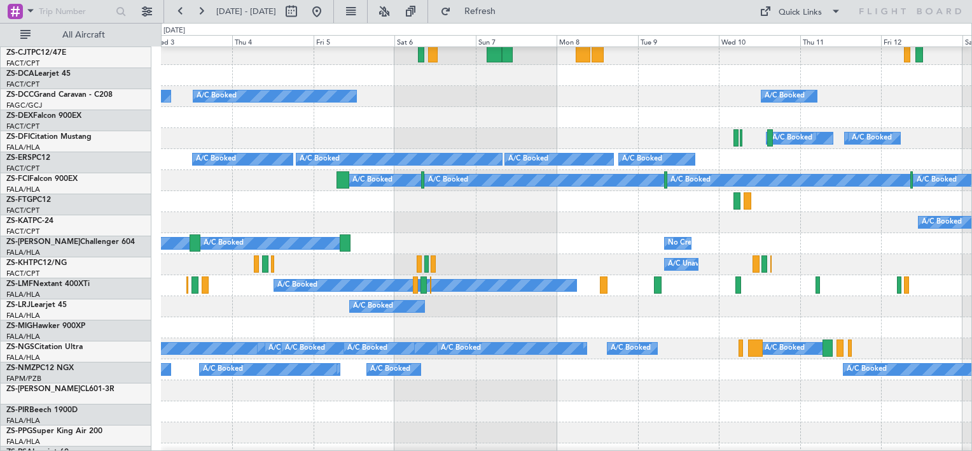
click at [484, 308] on div "A/C Booked A/C Booked" at bounding box center [566, 306] width 811 height 21
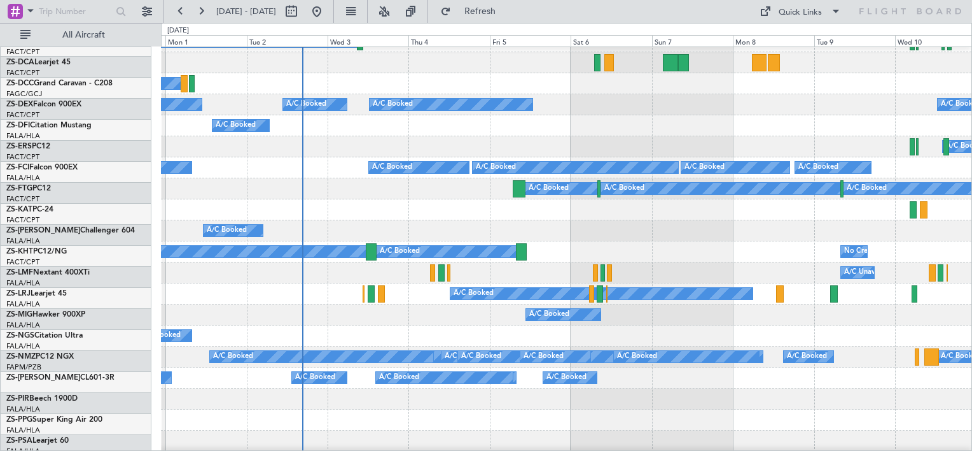
click at [493, 328] on div "A/C Booked A/C Booked" at bounding box center [566, 335] width 811 height 21
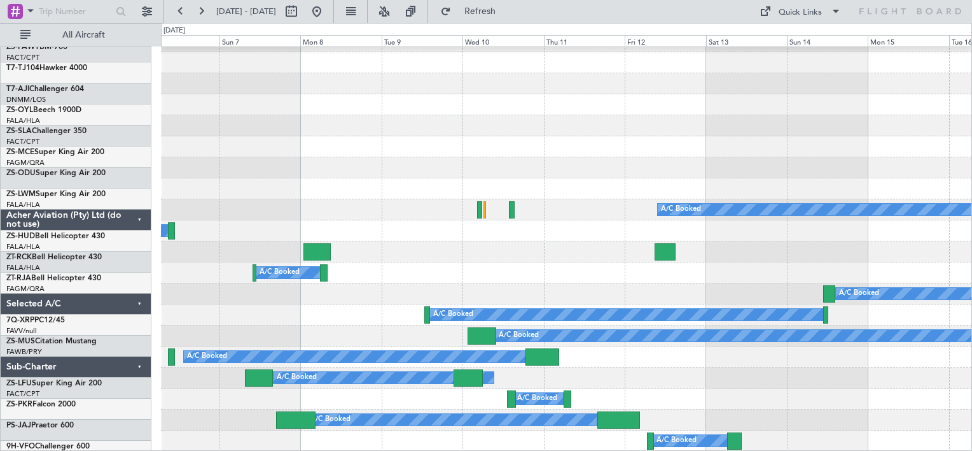
scroll to position [919, 0]
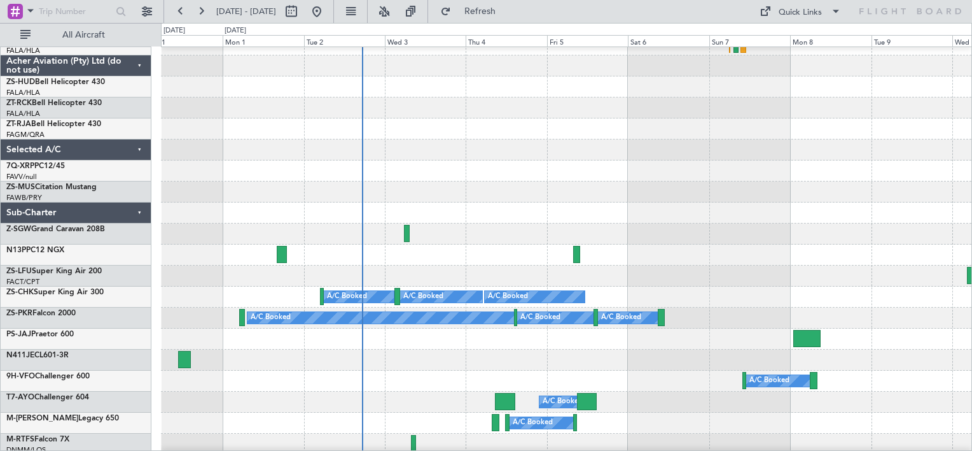
scroll to position [704, 0]
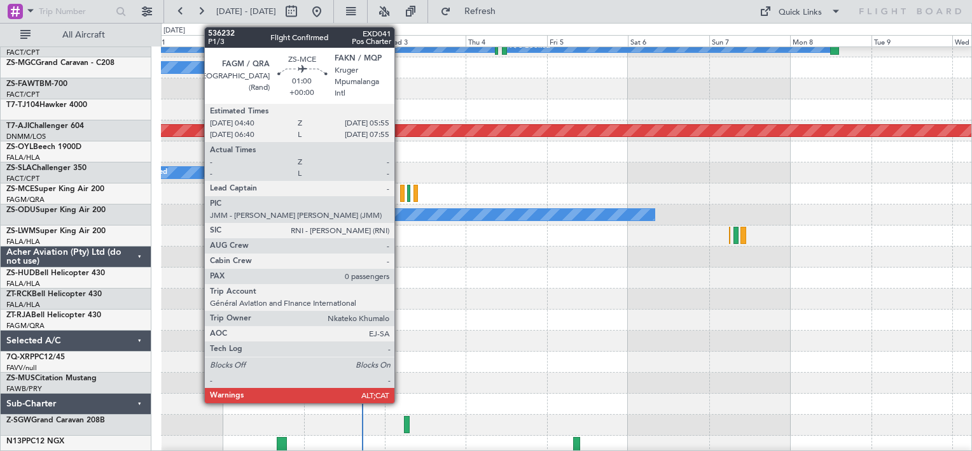
click at [400, 196] on div at bounding box center [402, 193] width 4 height 17
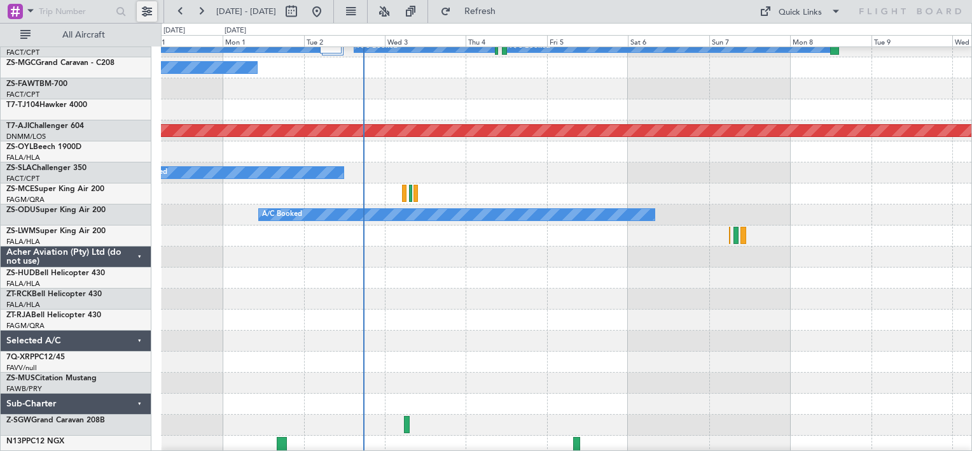
click at [143, 13] on button at bounding box center [147, 11] width 20 height 20
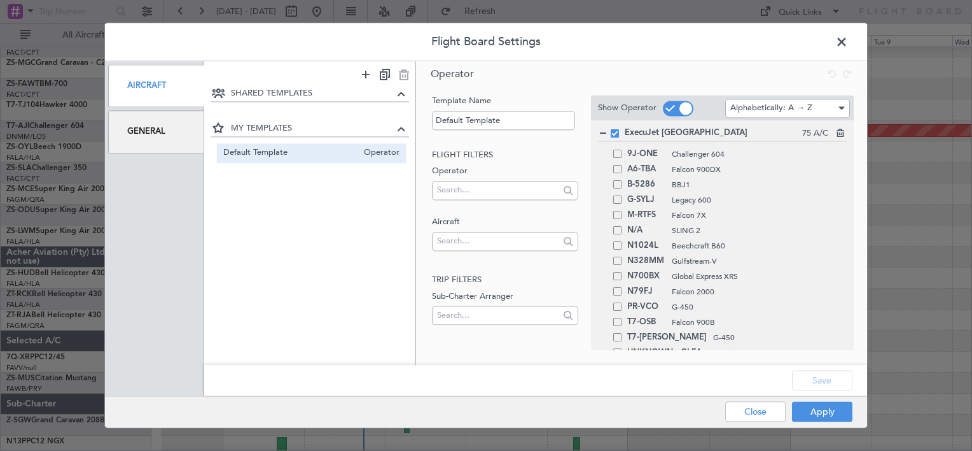
click at [187, 140] on div "General" at bounding box center [156, 132] width 96 height 43
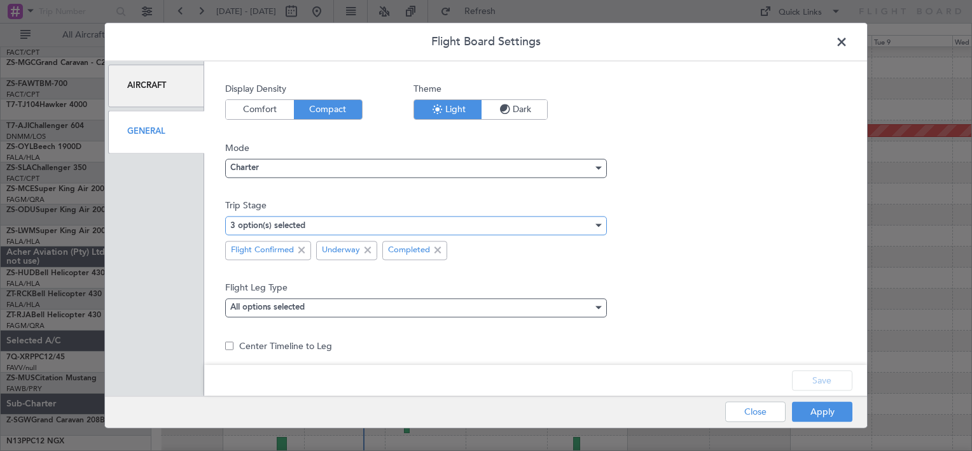
click at [371, 223] on div "3 option(s) selected" at bounding box center [411, 225] width 363 height 19
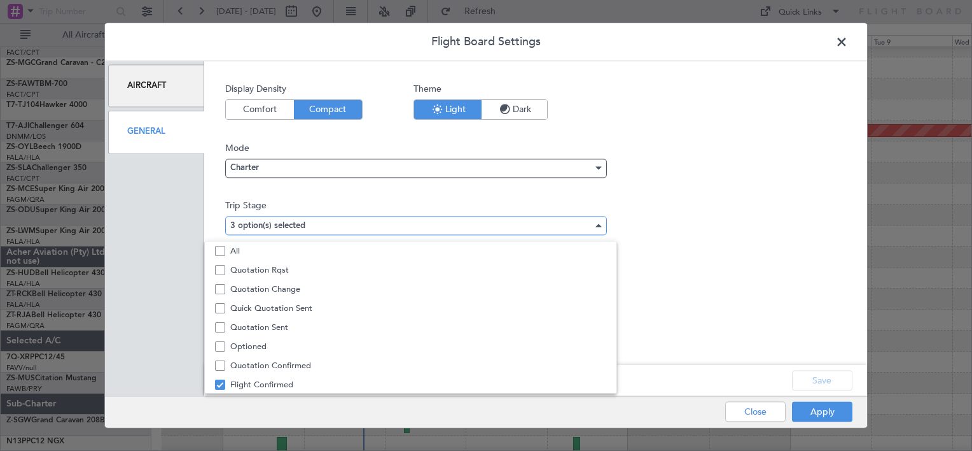
scroll to position [39, 0]
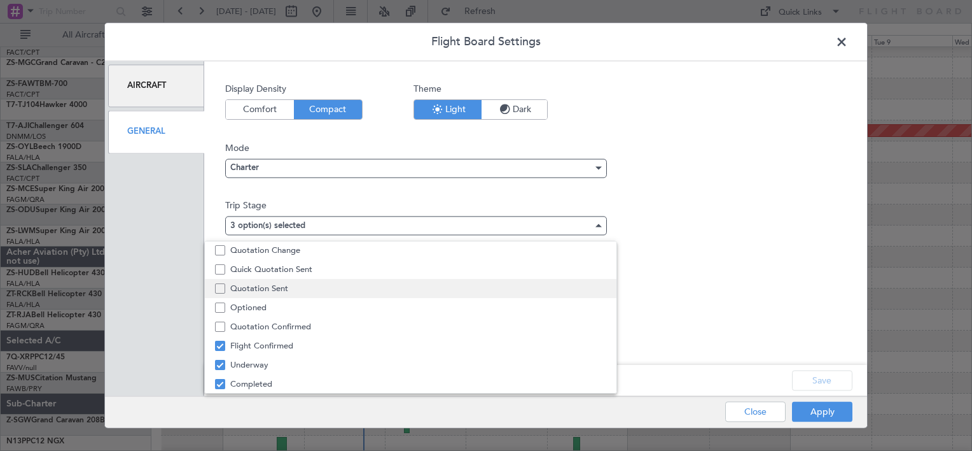
click at [291, 283] on span "Quotation Sent" at bounding box center [417, 288] width 375 height 19
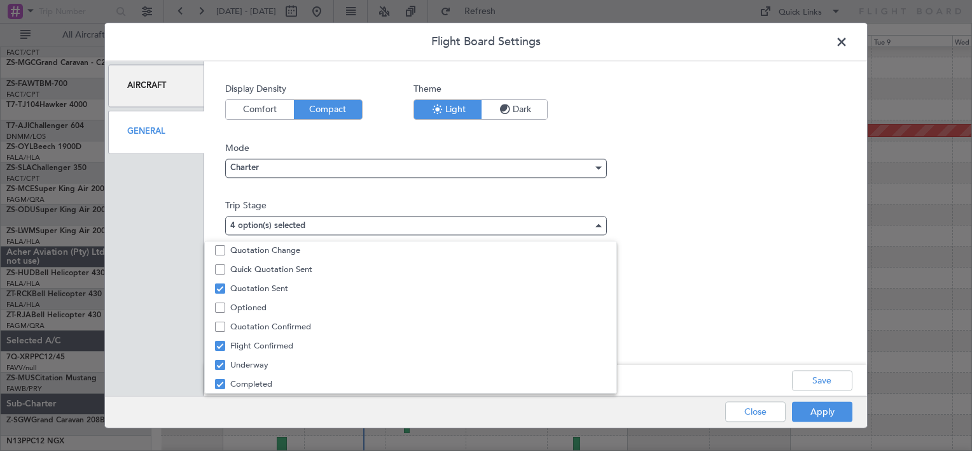
click at [814, 376] on div at bounding box center [486, 225] width 972 height 451
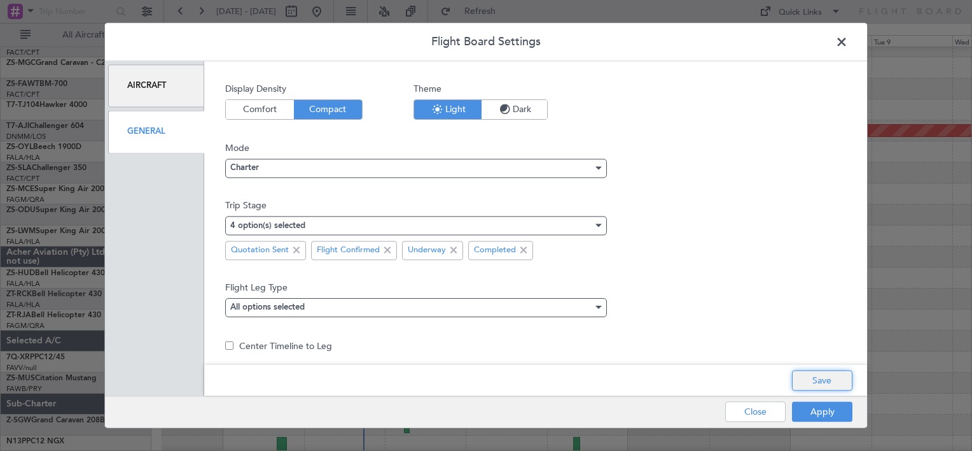
click at [827, 375] on button "Save" at bounding box center [822, 380] width 60 height 20
click at [815, 411] on button "Apply" at bounding box center [822, 412] width 60 height 20
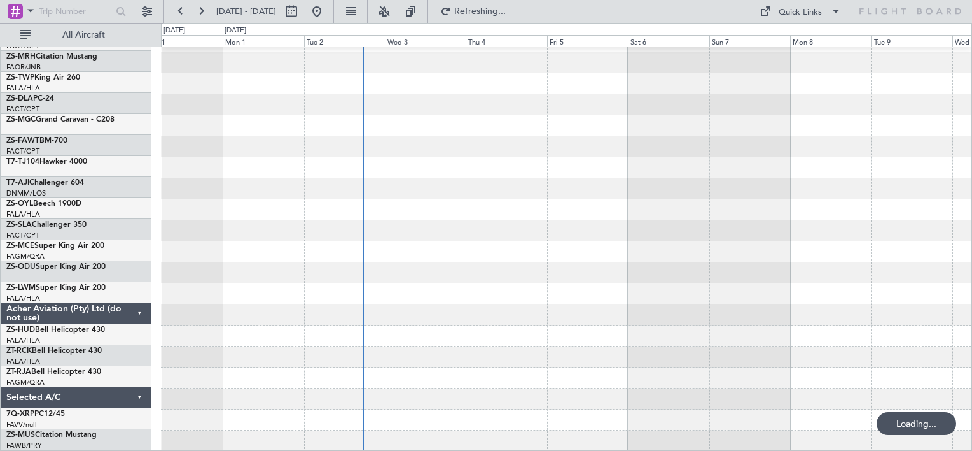
scroll to position [646, 0]
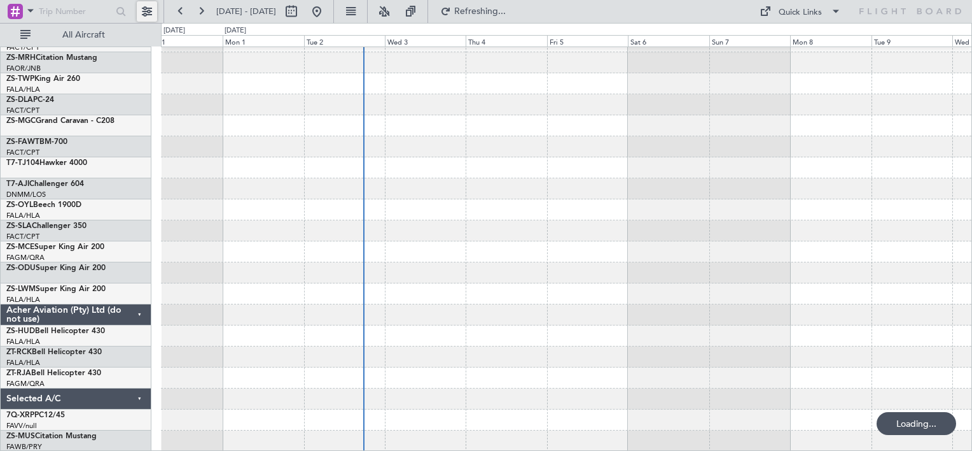
click at [152, 15] on button at bounding box center [147, 11] width 20 height 20
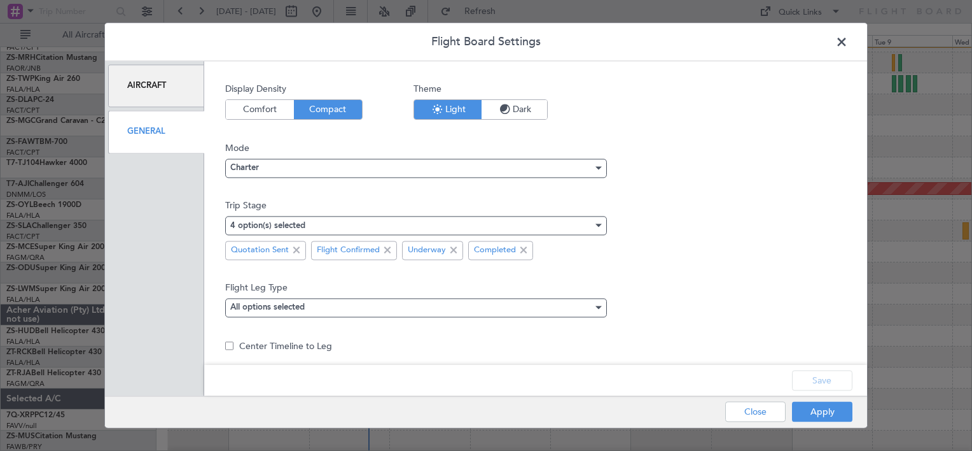
click at [848, 43] on span at bounding box center [848, 44] width 0 height 25
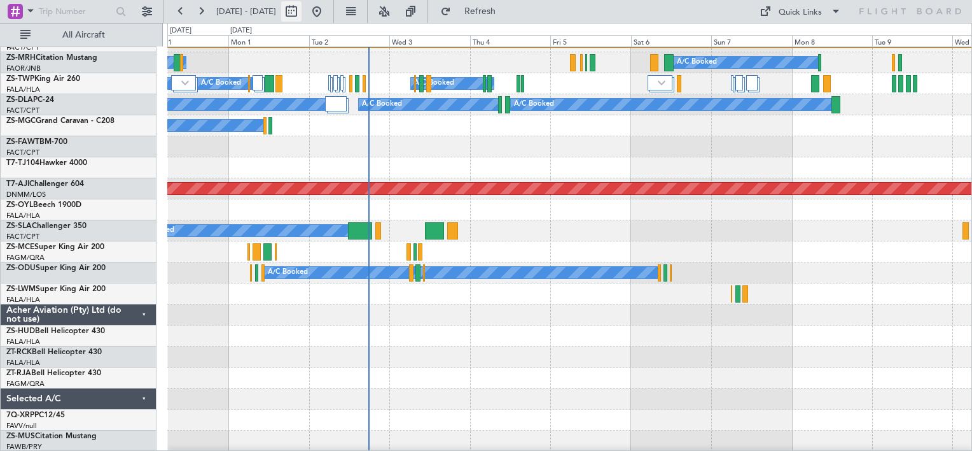
click at [302, 13] on button at bounding box center [291, 11] width 20 height 20
select select "8"
select select "2025"
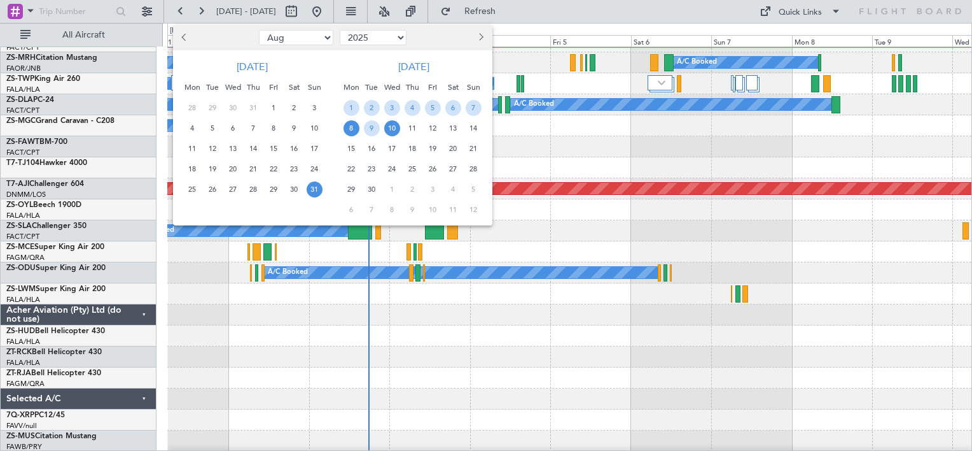
click at [351, 128] on span "8" at bounding box center [352, 128] width 16 height 16
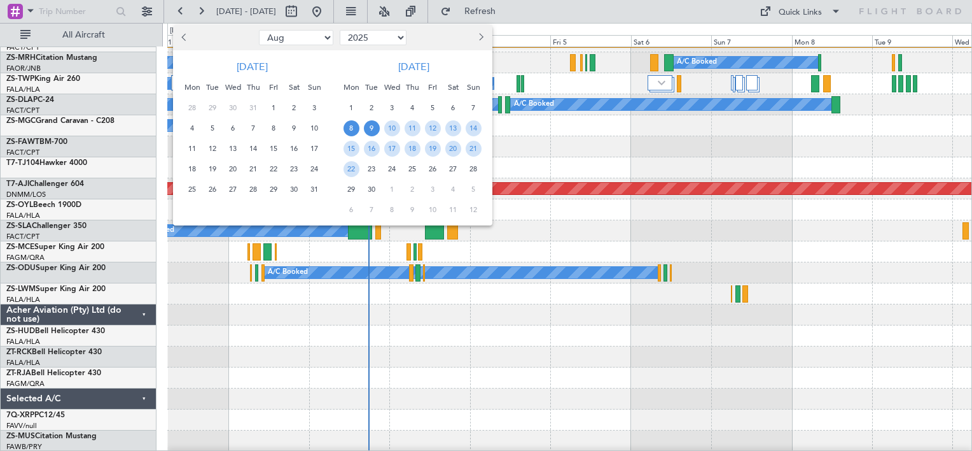
click at [369, 123] on span "9" at bounding box center [372, 128] width 16 height 16
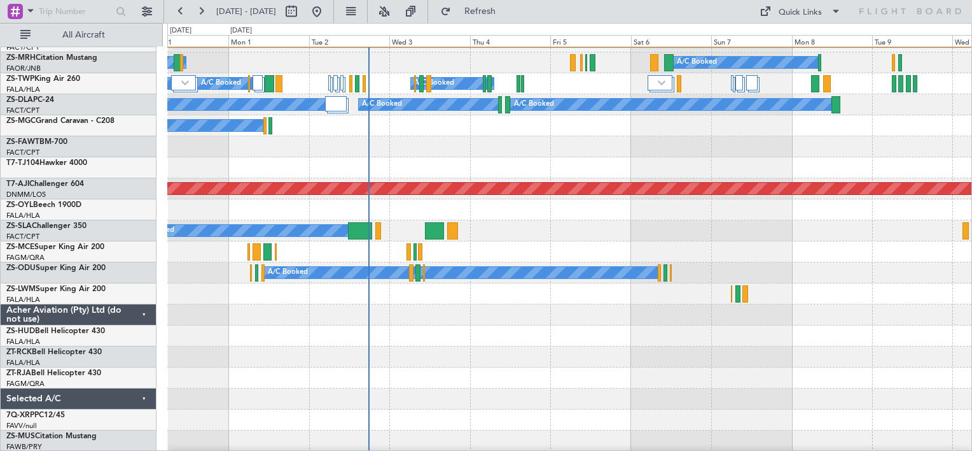
select select "9"
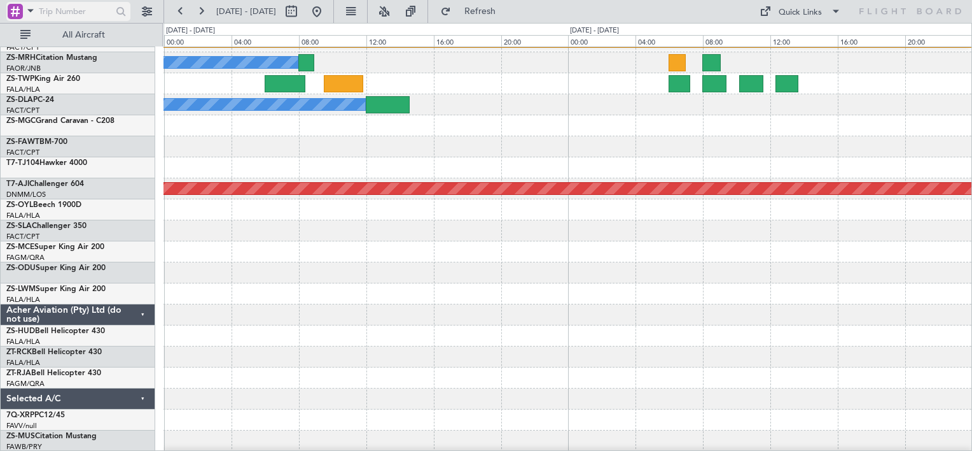
click at [32, 10] on span at bounding box center [30, 11] width 15 height 16
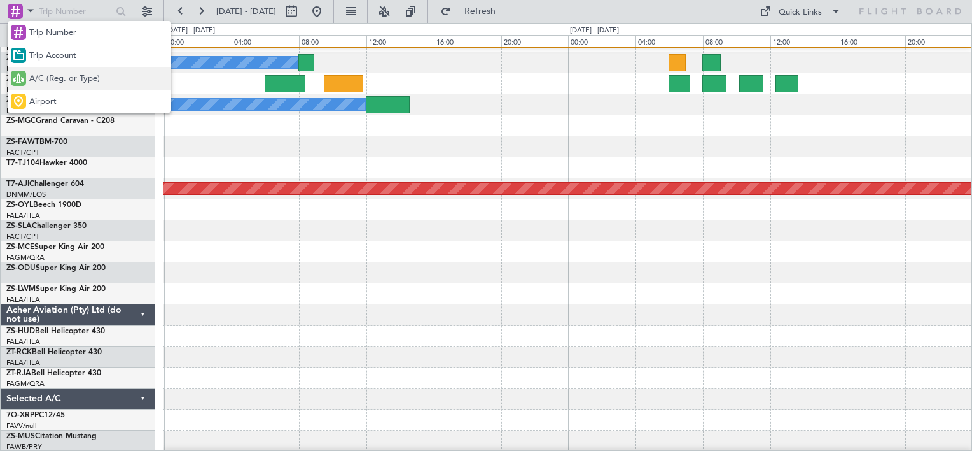
click at [56, 80] on span "A/C (Reg. or Type)" at bounding box center [64, 79] width 71 height 13
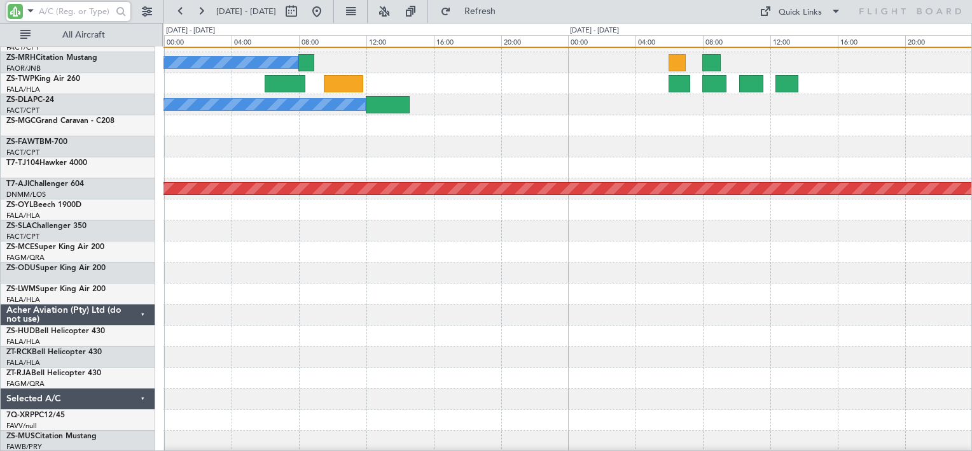
click at [69, 10] on input "text" at bounding box center [75, 11] width 73 height 19
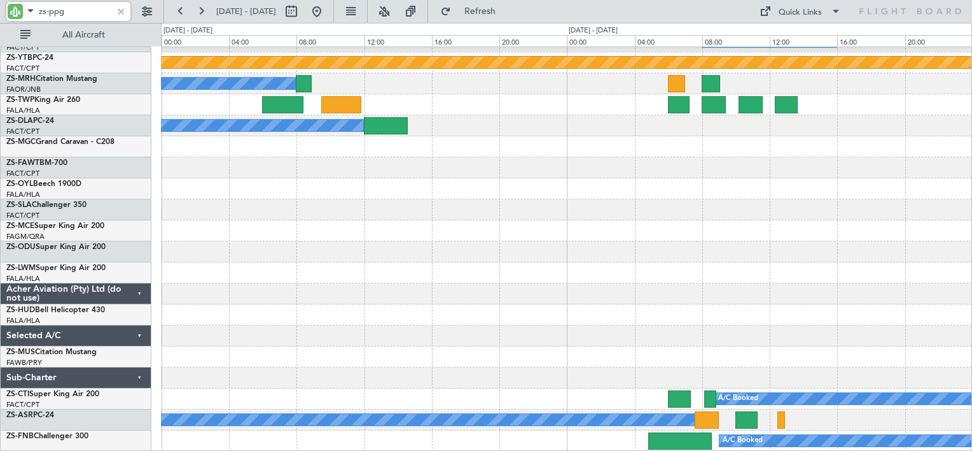
scroll to position [0, 0]
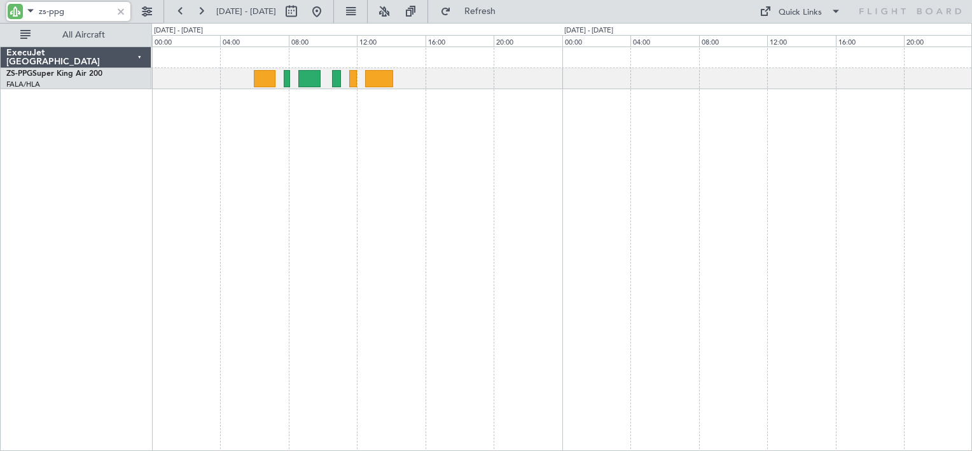
type input "zs-ppg"
click at [123, 13] on div at bounding box center [121, 11] width 14 height 14
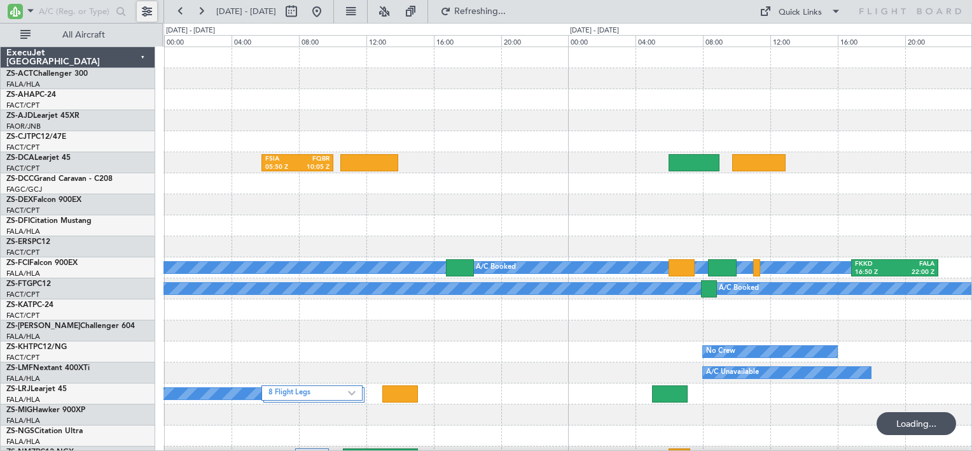
click at [146, 10] on button at bounding box center [147, 11] width 20 height 20
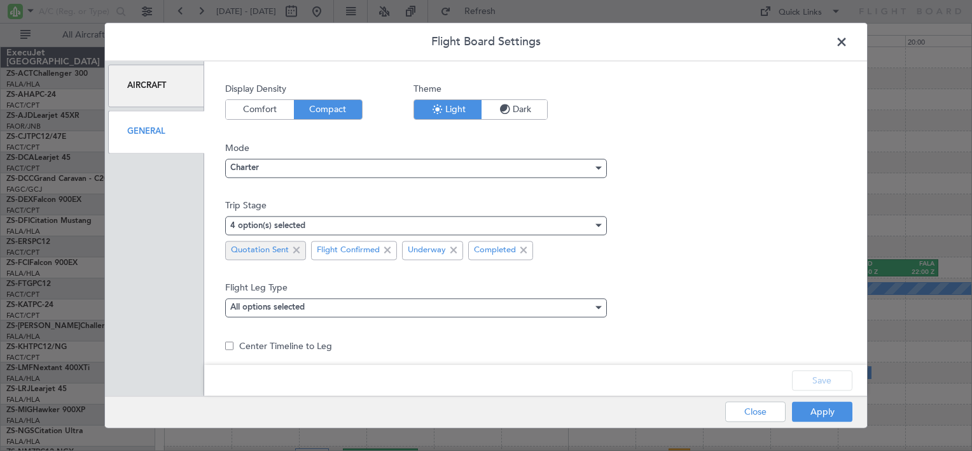
click at [295, 249] on span at bounding box center [296, 249] width 15 height 15
click at [820, 378] on button "Save" at bounding box center [822, 380] width 60 height 20
click at [829, 414] on button "Apply" at bounding box center [822, 412] width 60 height 20
